Goal: Transaction & Acquisition: Purchase product/service

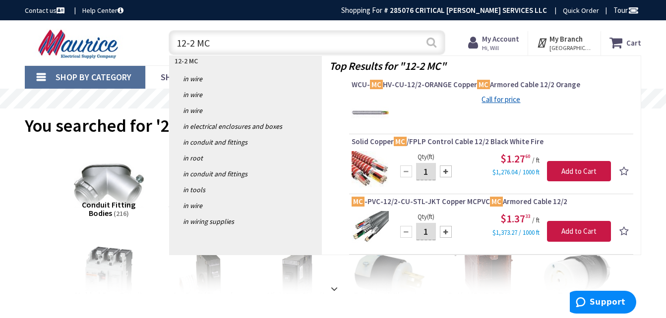
type input "12-2 MC"
click at [432, 43] on button "Search" at bounding box center [431, 42] width 13 height 22
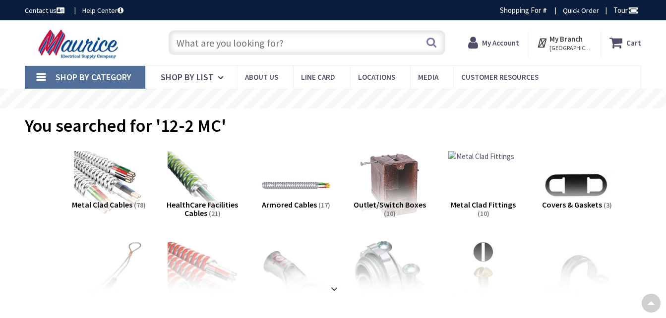
type input "[GEOGRAPHIC_DATA][US_STATE], [GEOGRAPHIC_DATA]"
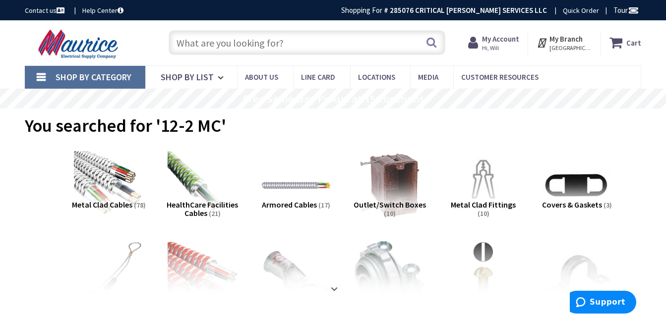
click at [223, 43] on input "text" at bounding box center [307, 42] width 277 height 25
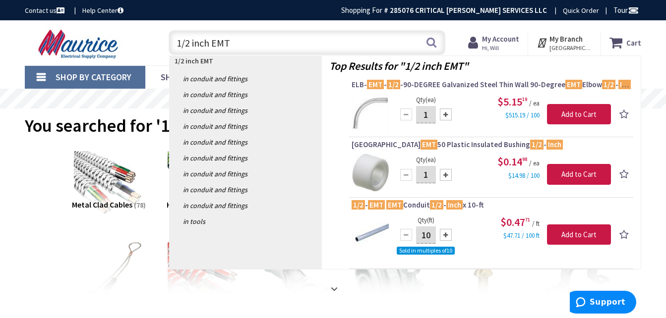
type input "1/2 inch EMT"
click at [433, 40] on button "Search" at bounding box center [431, 42] width 13 height 22
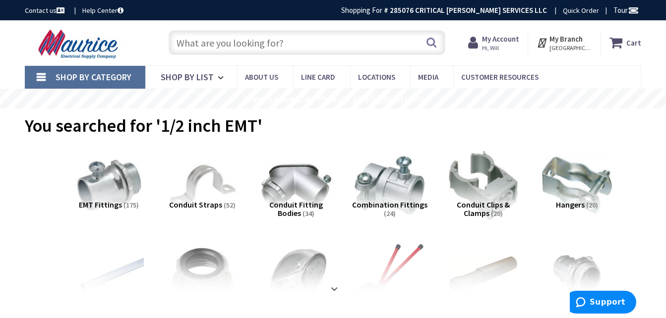
click at [209, 48] on input "text" at bounding box center [307, 42] width 277 height 25
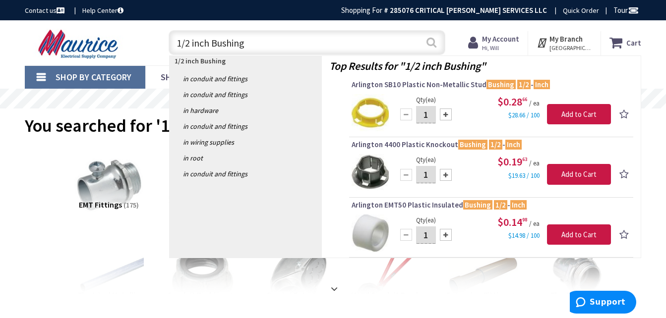
type input "1/2 inch Bushing"
click at [425, 43] on button "Search" at bounding box center [431, 42] width 13 height 22
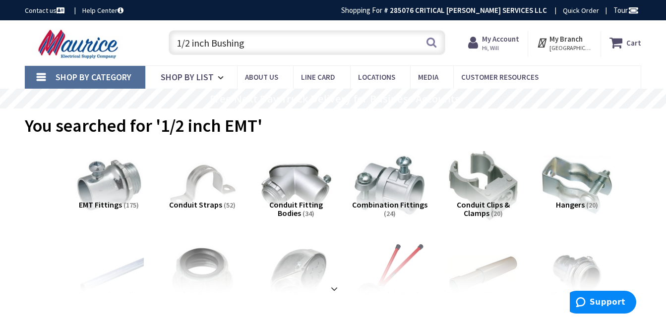
scroll to position [39, 0]
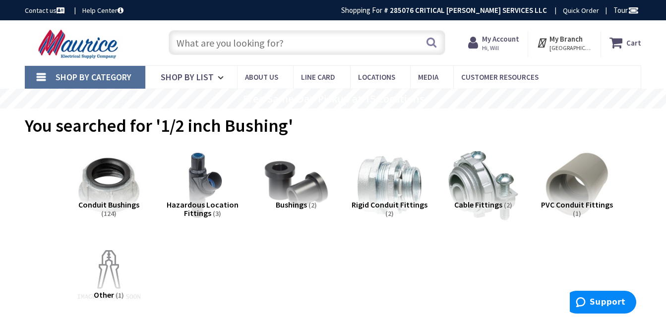
click at [234, 44] on input "text" at bounding box center [307, 42] width 277 height 25
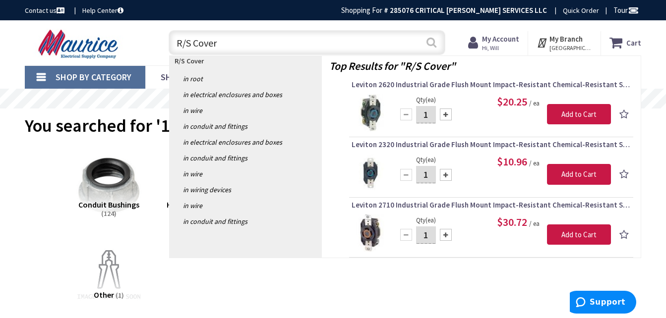
type input "R/S Cover"
click at [434, 46] on button "Search" at bounding box center [431, 42] width 13 height 22
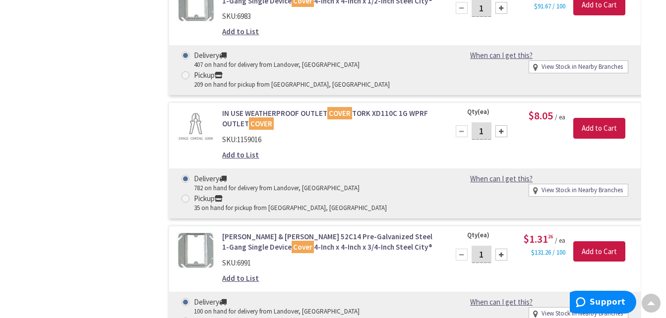
scroll to position [2925, 0]
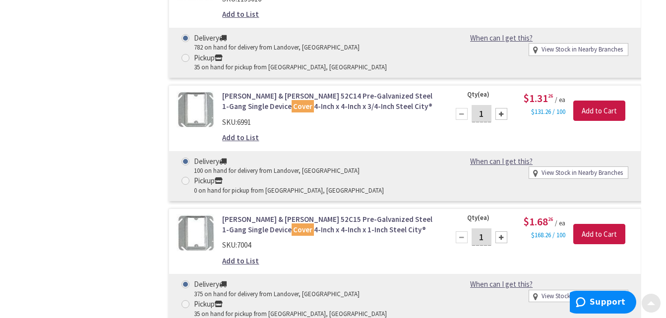
click at [650, 305] on div at bounding box center [651, 304] width 20 height 20
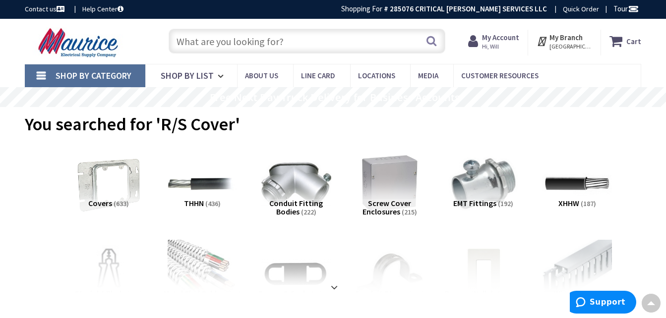
scroll to position [0, 0]
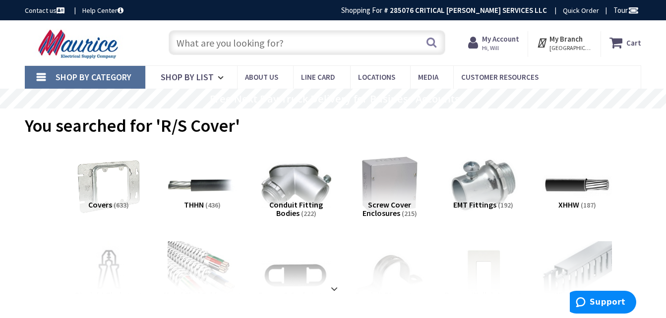
click at [216, 41] on input "text" at bounding box center [307, 42] width 277 height 25
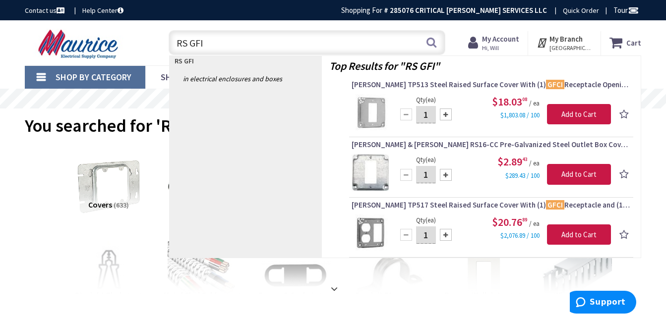
drag, startPoint x: 214, startPoint y: 45, endPoint x: 134, endPoint y: 51, distance: 80.5
click at [134, 50] on div "Toggle Nav RS GFI RS GFI Search Cart My Cart Close" at bounding box center [332, 42] width 631 height 33
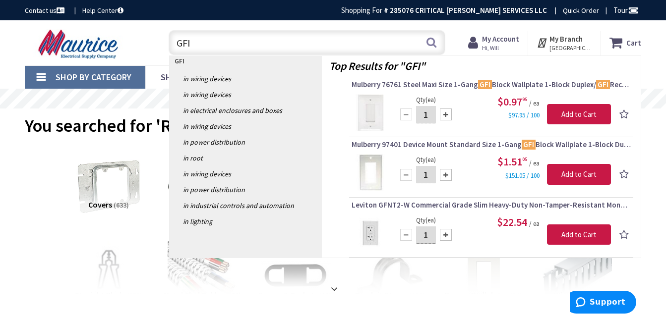
click at [178, 43] on input "GFI" at bounding box center [307, 42] width 277 height 25
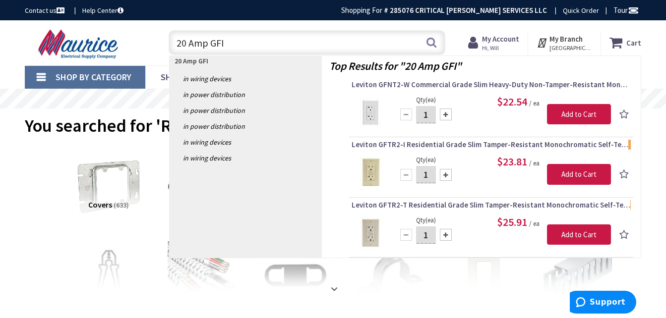
click at [228, 44] on input "20 Amp GFI" at bounding box center [307, 42] width 277 height 25
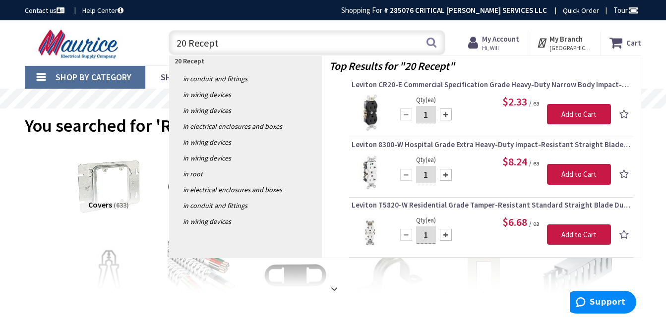
type input "20 Recept"
drag, startPoint x: 224, startPoint y: 41, endPoint x: 155, endPoint y: 43, distance: 68.4
click at [155, 42] on div "Toggle Nav 20 Recept 20 Recept Search Cart My Cart Close" at bounding box center [332, 42] width 631 height 33
